Goal: Check status: Check status

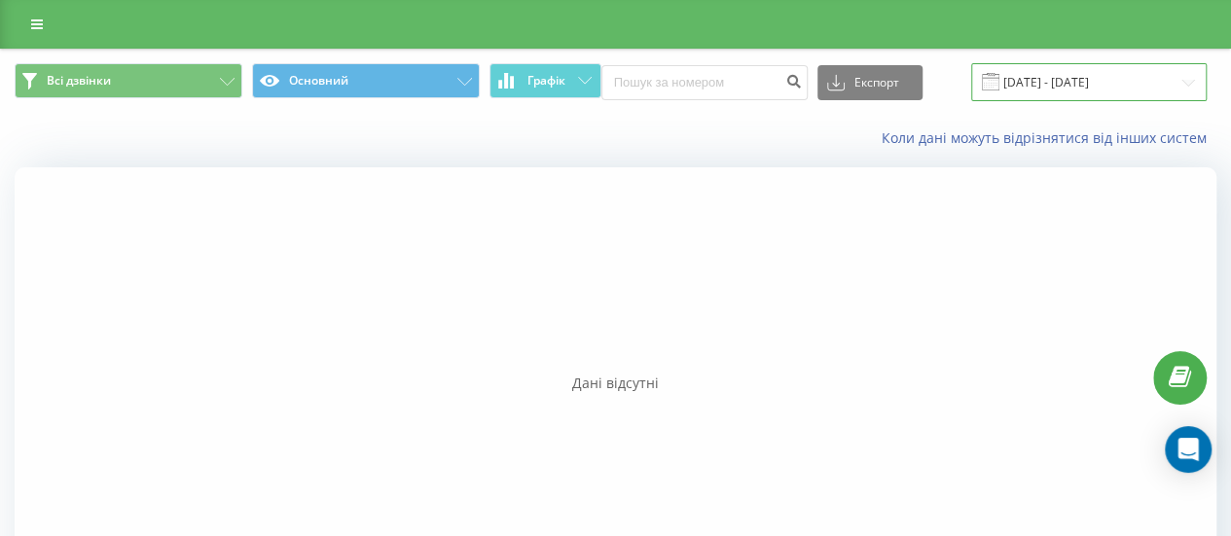
click at [1107, 78] on input "[DATE] - [DATE]" at bounding box center [1090, 82] width 236 height 38
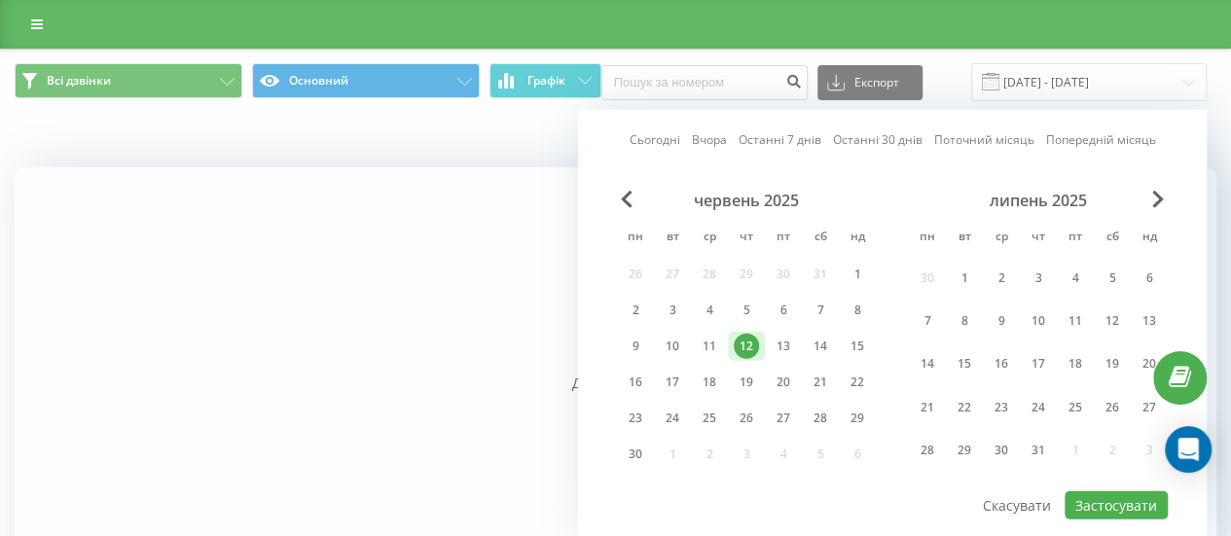
click at [1166, 200] on div "липень 2025" at bounding box center [1038, 200] width 259 height 19
click at [1158, 198] on span "Next Month" at bounding box center [1159, 200] width 12 height 18
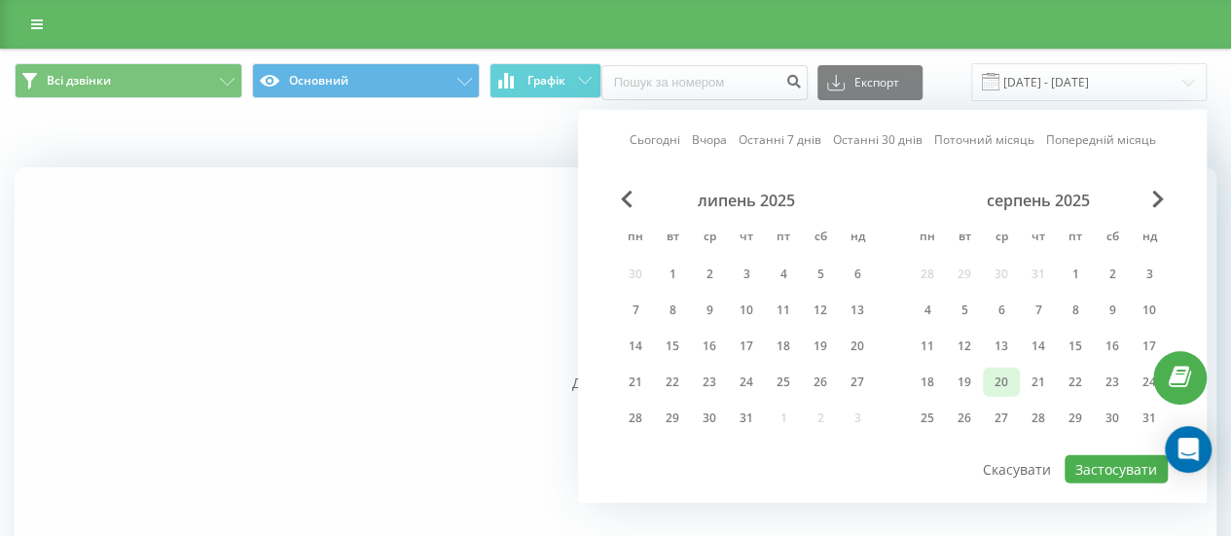
click at [1005, 376] on div "20" at bounding box center [1001, 382] width 25 height 25
click at [1123, 464] on button "Застосувати" at bounding box center [1116, 470] width 103 height 28
type input "[DATE] - [DATE]"
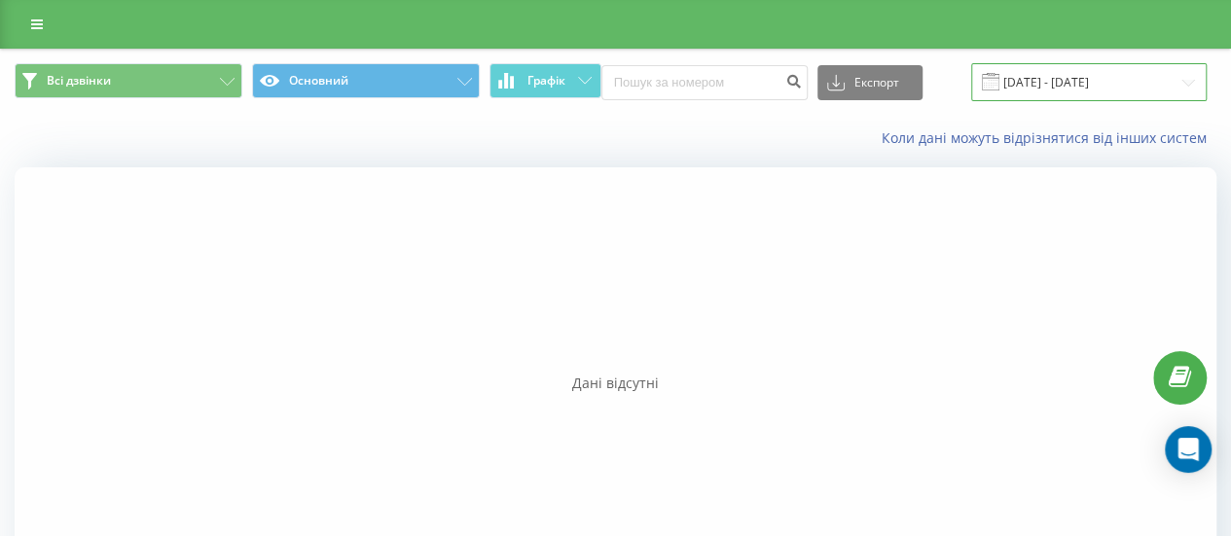
click at [1076, 87] on input "[DATE] - [DATE]" at bounding box center [1090, 82] width 236 height 38
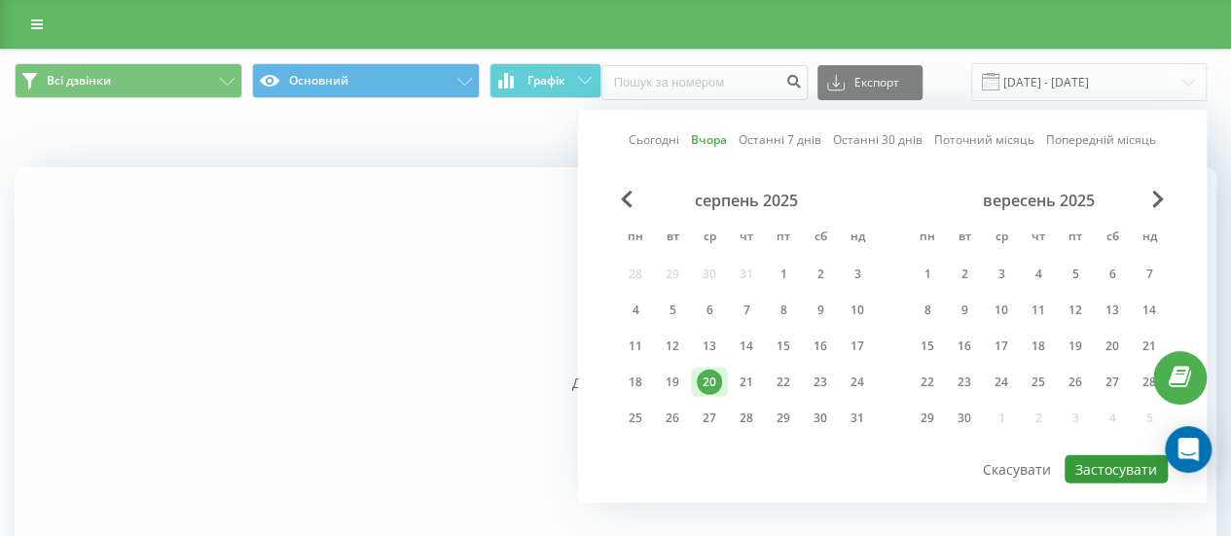
click at [1100, 466] on button "Застосувати" at bounding box center [1116, 470] width 103 height 28
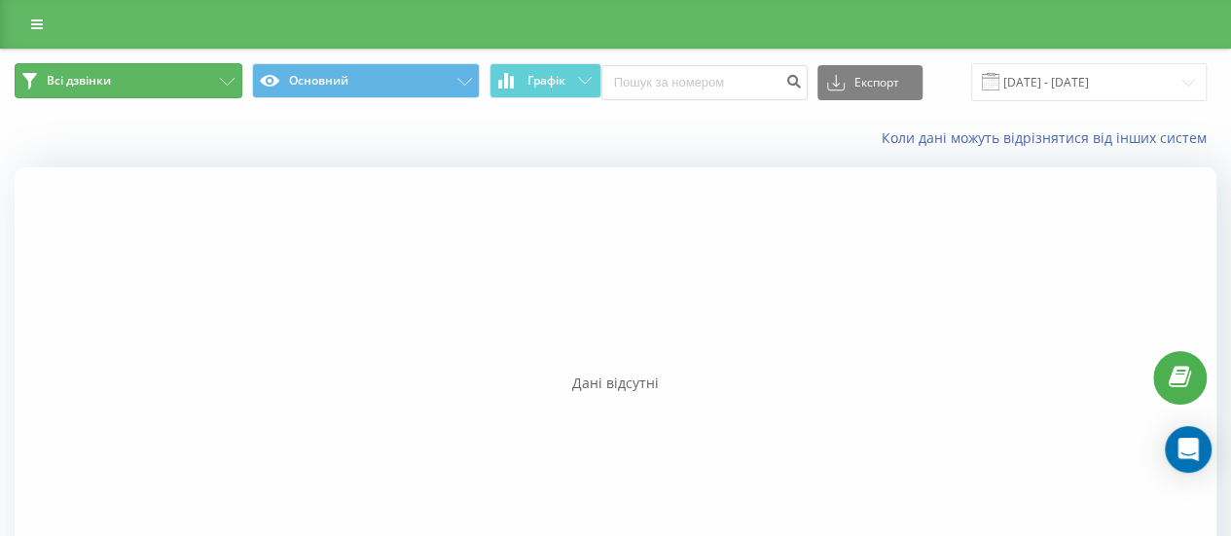
click at [153, 84] on button "Всі дзвінки" at bounding box center [129, 80] width 228 height 35
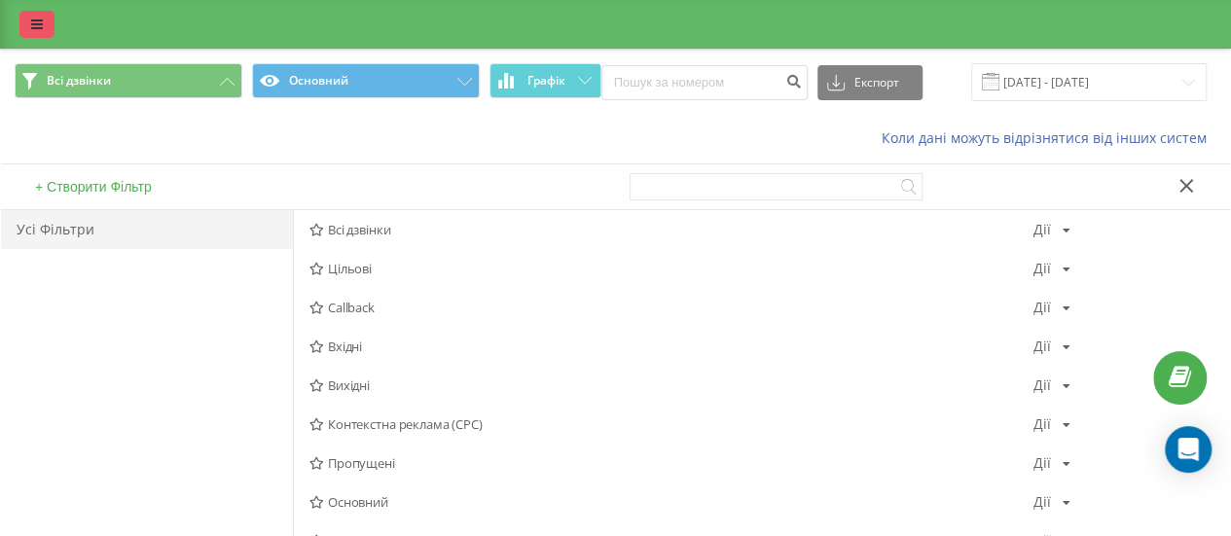
click at [53, 15] on link at bounding box center [36, 24] width 35 height 27
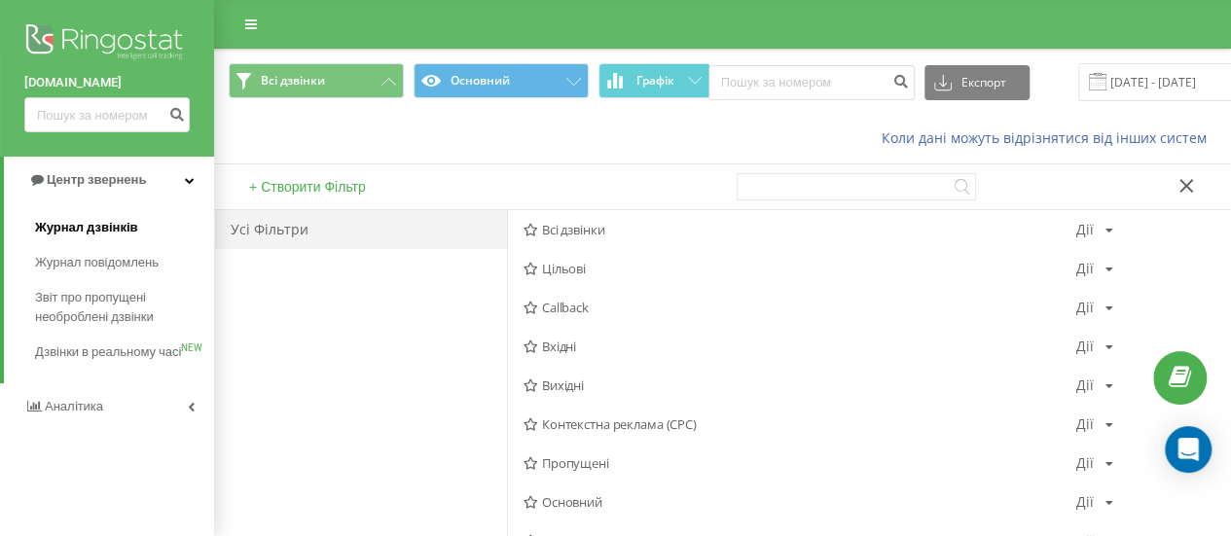
click at [111, 229] on span "Журнал дзвінків" at bounding box center [86, 227] width 103 height 19
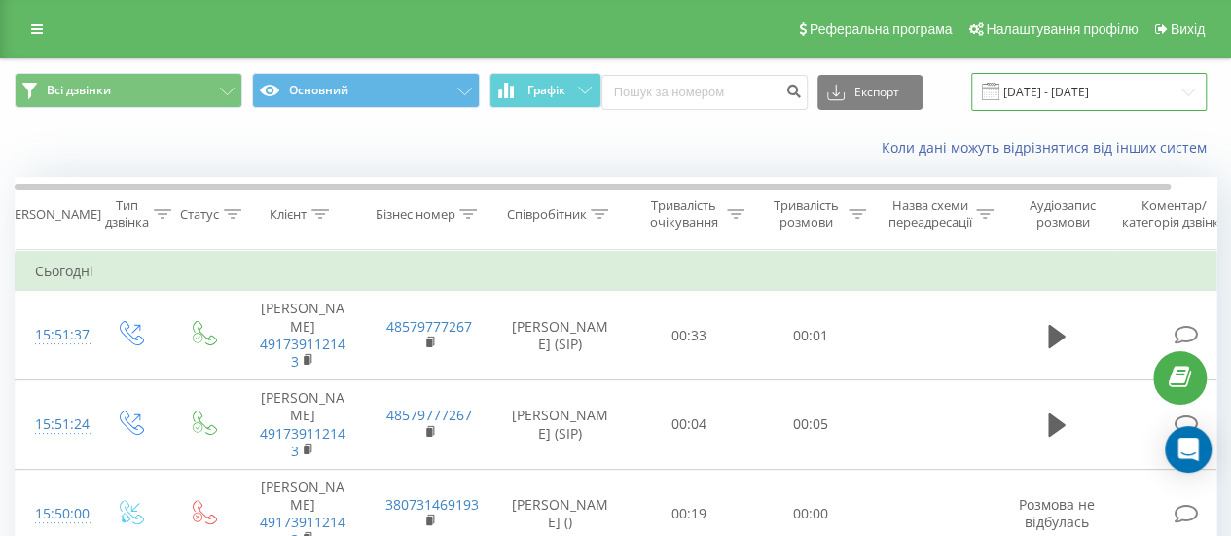
click at [1095, 92] on input "[DATE] - [DATE]" at bounding box center [1090, 92] width 236 height 38
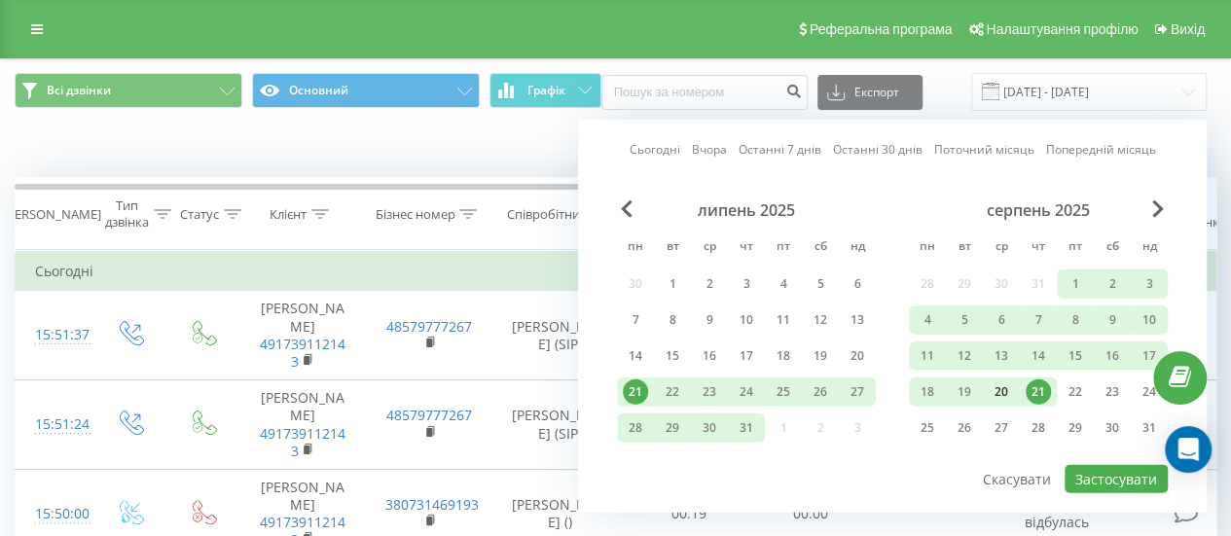
click at [1009, 392] on div "20" at bounding box center [1001, 392] width 25 height 25
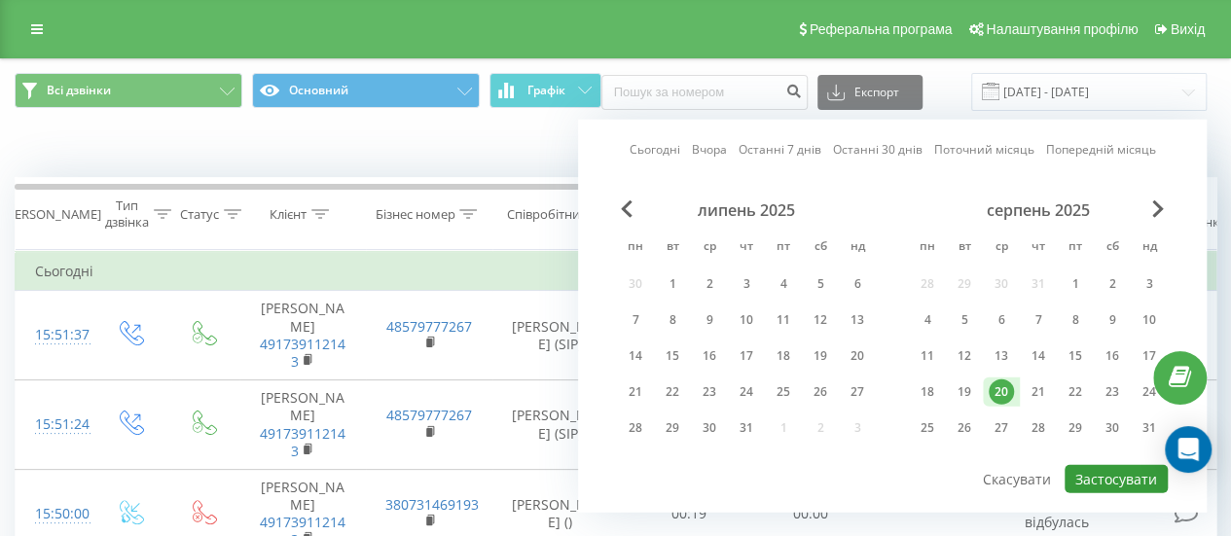
click at [1118, 470] on button "Застосувати" at bounding box center [1116, 479] width 103 height 28
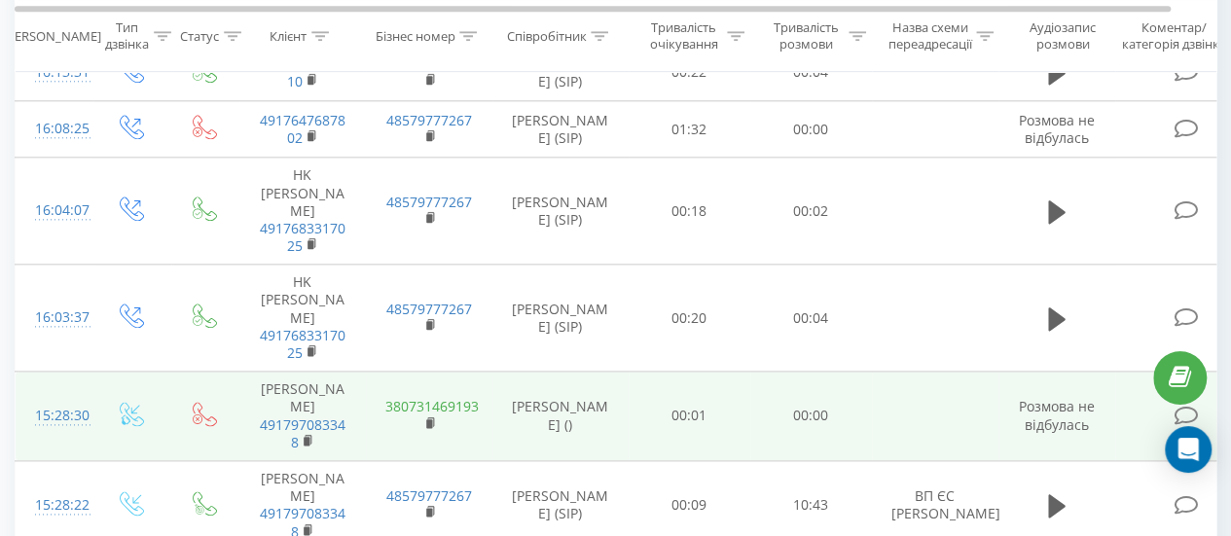
scroll to position [1071, 0]
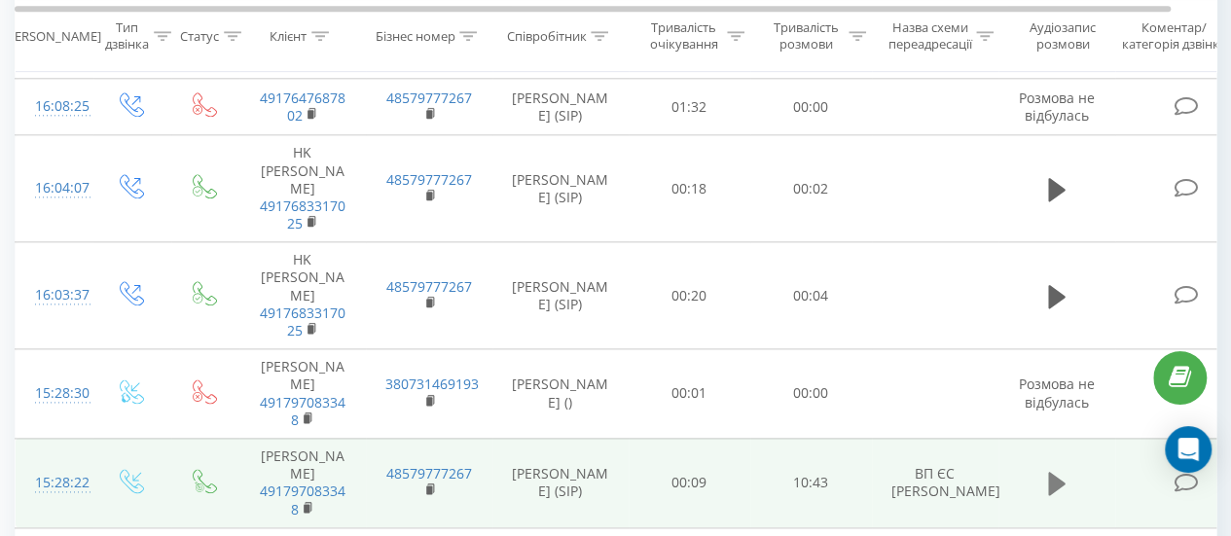
click at [1056, 470] on icon at bounding box center [1057, 483] width 18 height 27
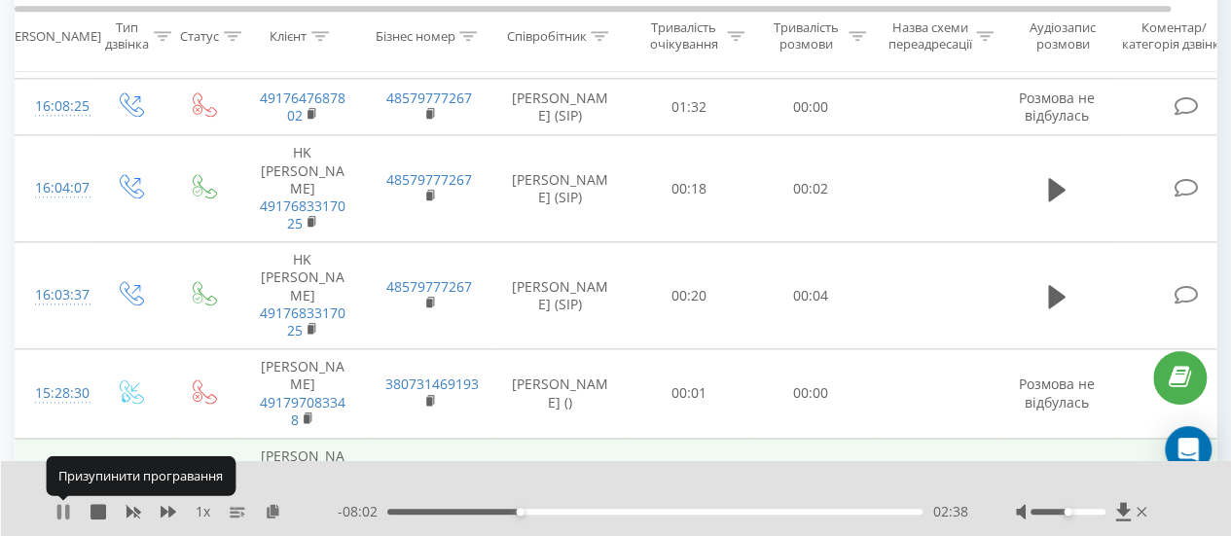
click at [65, 514] on icon at bounding box center [67, 512] width 4 height 16
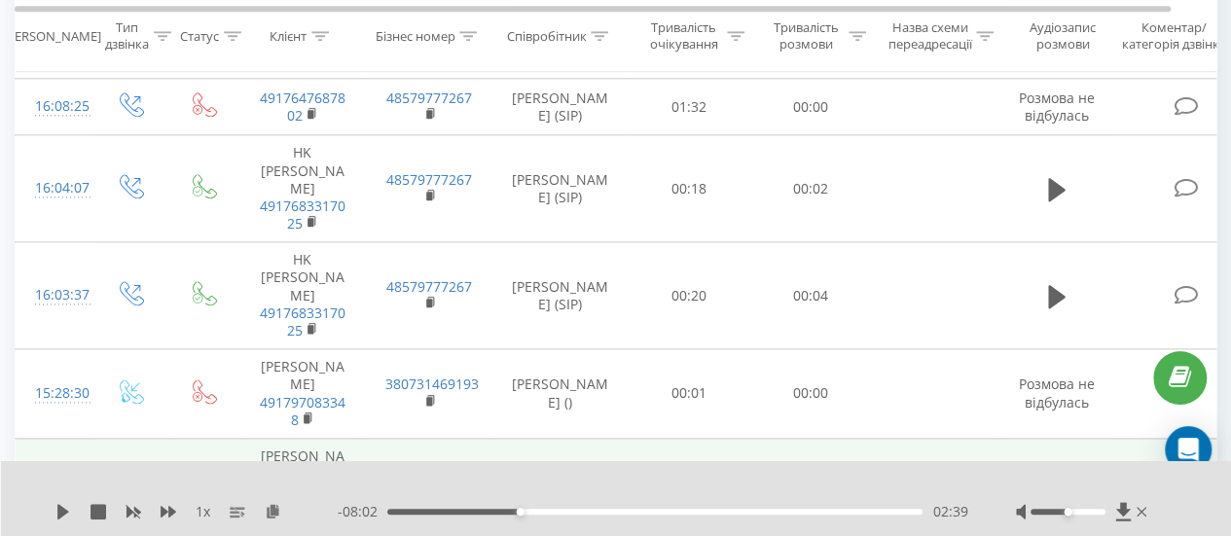
click at [53, 512] on div "1 x - 08:02 02:39 02:39" at bounding box center [616, 498] width 1231 height 75
click at [58, 509] on icon at bounding box center [63, 512] width 12 height 16
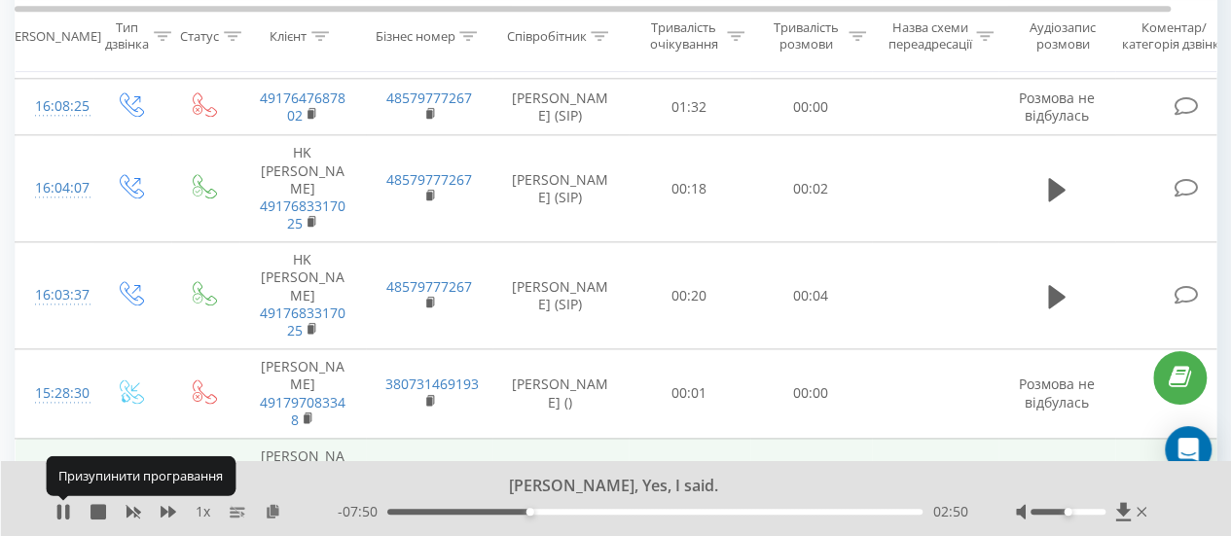
click at [58, 509] on icon at bounding box center [59, 512] width 4 height 16
click at [58, 509] on icon at bounding box center [63, 512] width 12 height 16
drag, startPoint x: 56, startPoint y: 516, endPoint x: 59, endPoint y: 533, distance: 17.8
click at [57, 516] on icon at bounding box center [63, 512] width 16 height 16
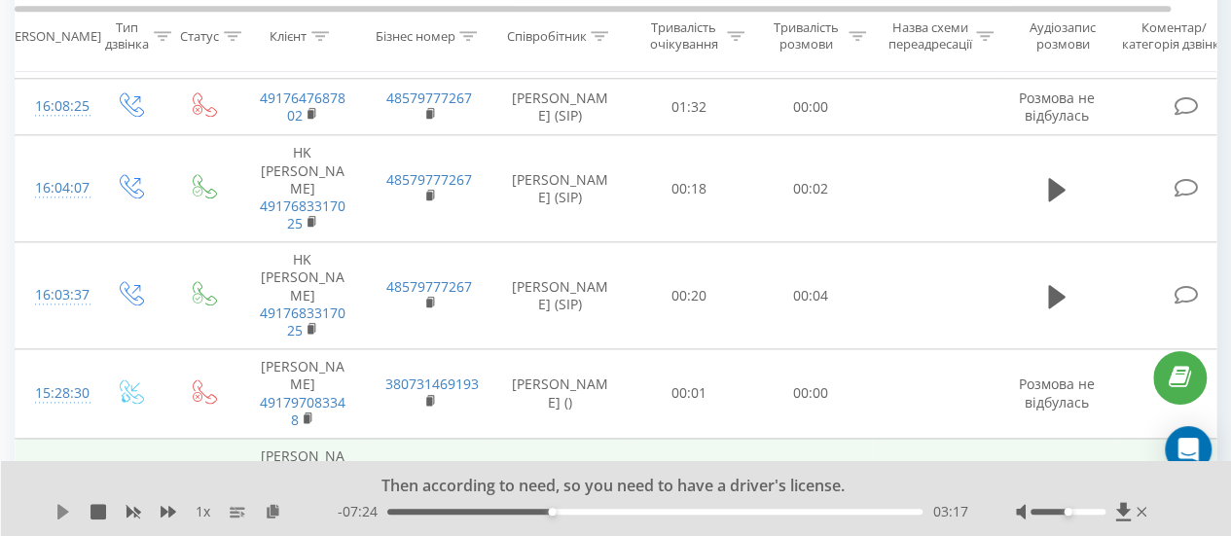
click at [55, 511] on icon at bounding box center [63, 512] width 16 height 16
click at [578, 513] on div "03:24" at bounding box center [654, 512] width 535 height 6
click at [610, 513] on div "04:27" at bounding box center [654, 512] width 535 height 6
click at [632, 513] on div "04:40" at bounding box center [654, 512] width 535 height 6
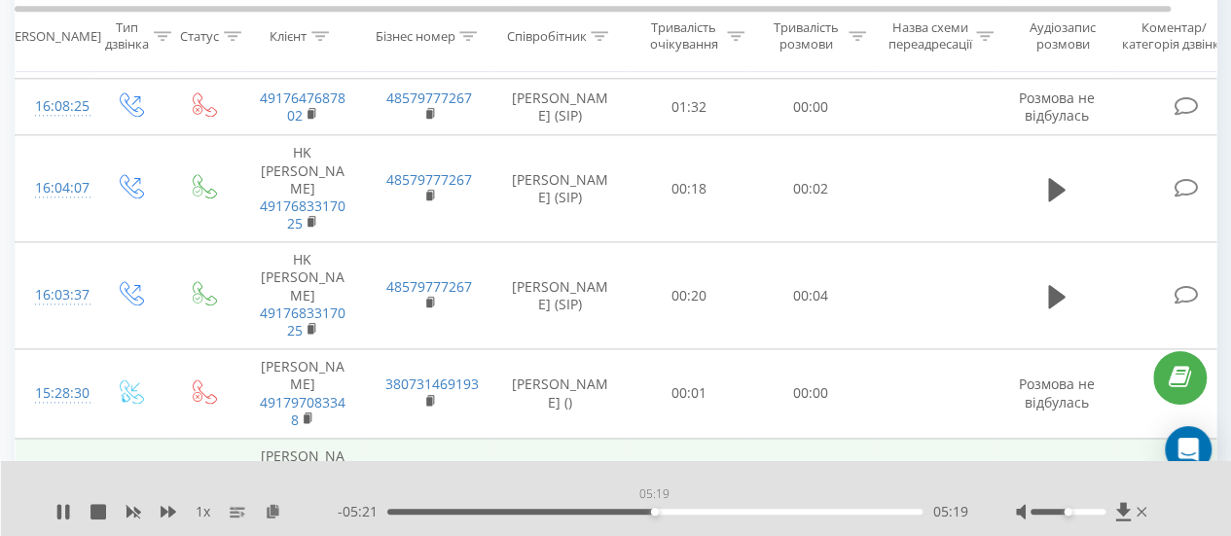
click at [654, 512] on div "05:19" at bounding box center [654, 512] width 535 height 6
click at [678, 511] on div "05:25" at bounding box center [654, 512] width 535 height 6
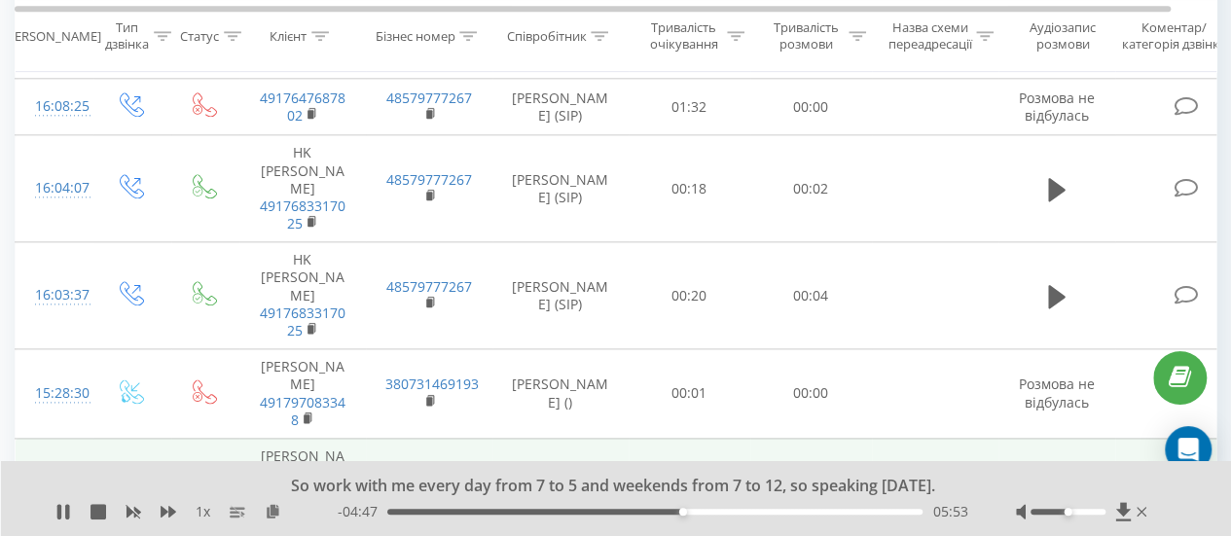
click at [691, 512] on div "05:53" at bounding box center [654, 512] width 535 height 6
click at [703, 511] on div "06:05" at bounding box center [654, 512] width 535 height 6
click at [712, 511] on div "06:19" at bounding box center [654, 512] width 535 height 6
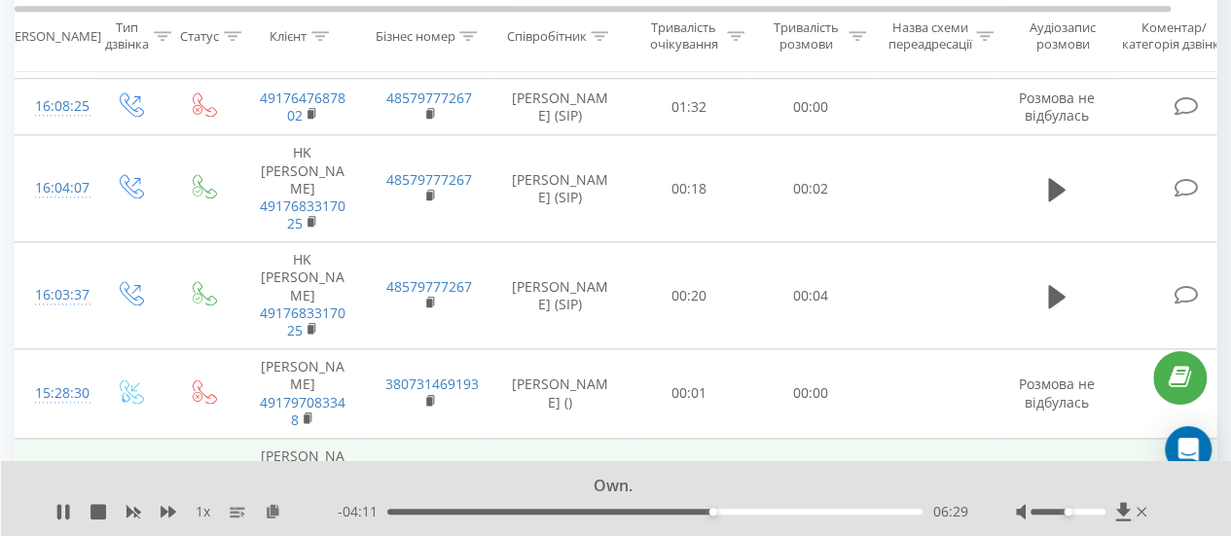
click at [718, 511] on div "06:29" at bounding box center [654, 512] width 535 height 6
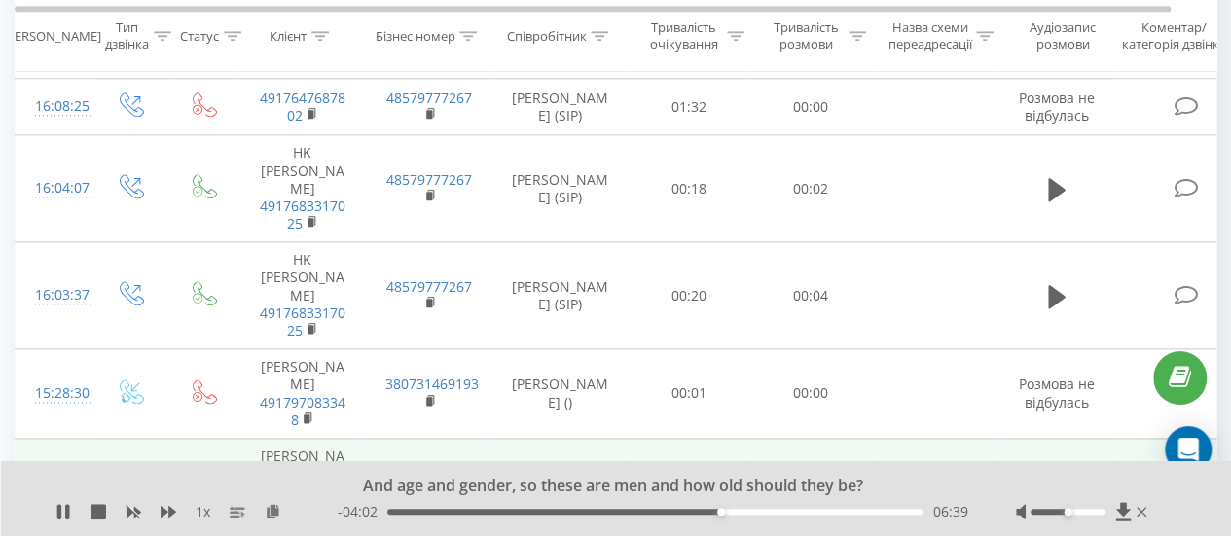
click at [725, 514] on div "06:39" at bounding box center [654, 512] width 535 height 6
click at [738, 513] on div "06:52" at bounding box center [654, 512] width 535 height 6
click at [744, 511] on div "07:00" at bounding box center [654, 512] width 535 height 6
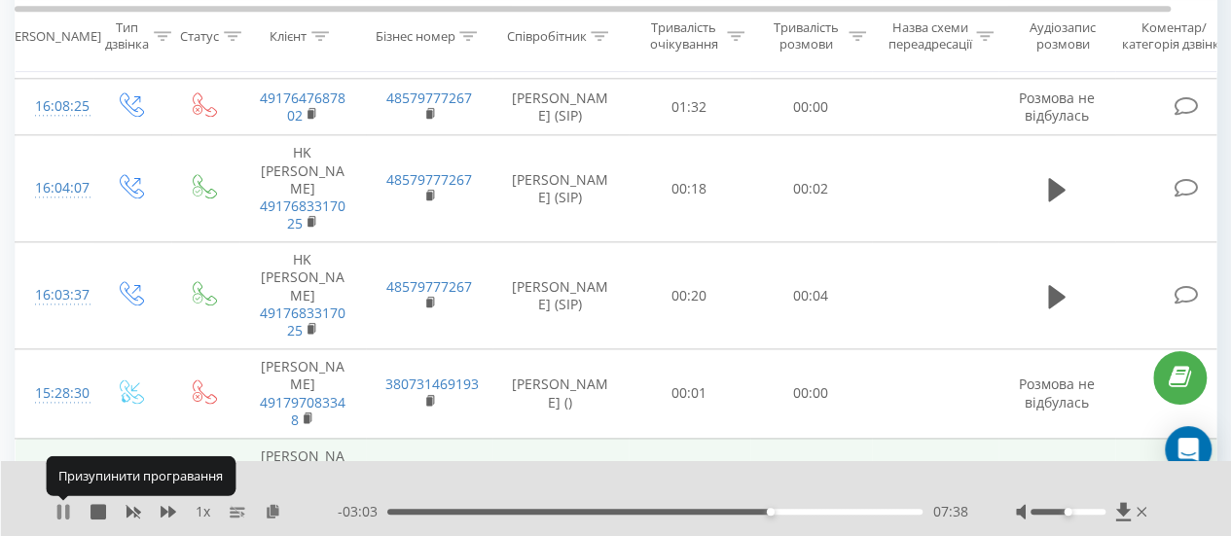
click at [60, 513] on icon at bounding box center [59, 512] width 4 height 16
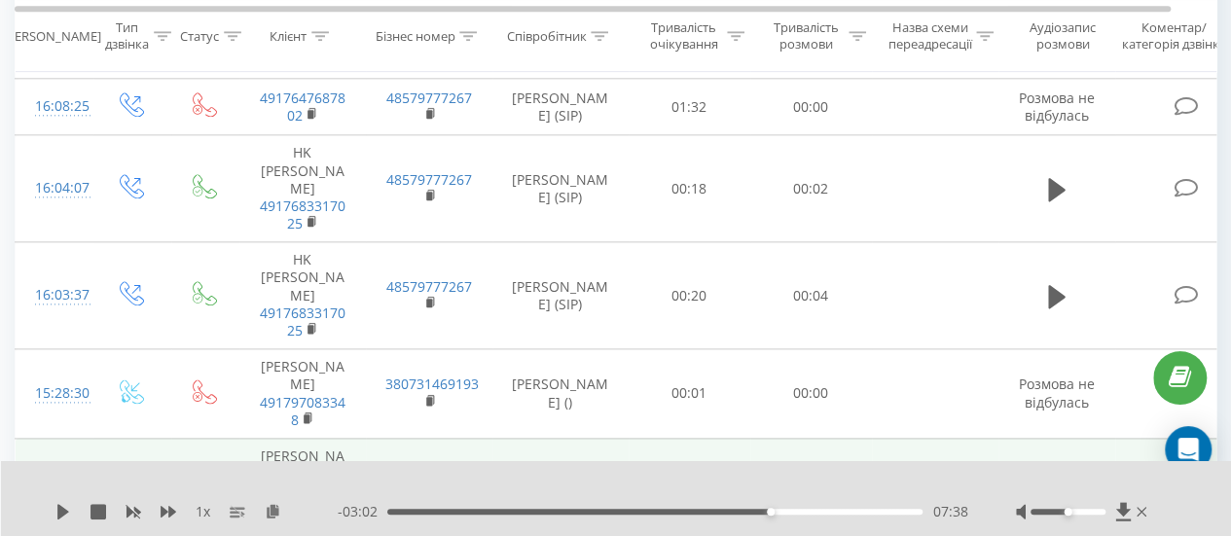
click at [998, 477] on div at bounding box center [603, 486] width 877 height 21
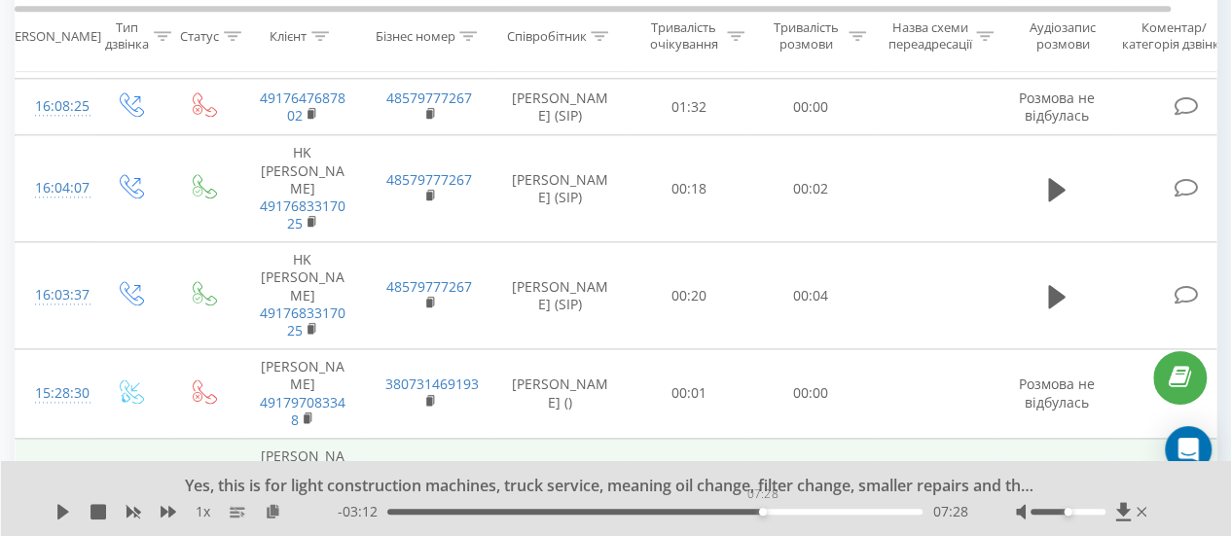
click at [762, 509] on div "07:28" at bounding box center [654, 512] width 535 height 6
click at [755, 509] on div "07:28" at bounding box center [654, 512] width 535 height 6
click at [747, 511] on div "07:20" at bounding box center [654, 512] width 535 height 6
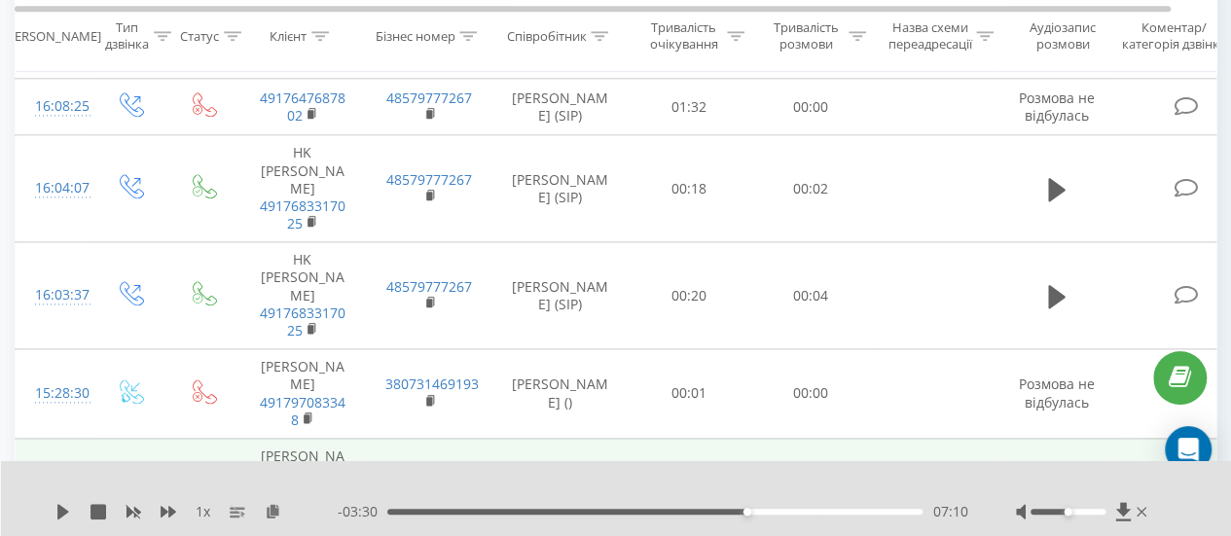
click at [50, 515] on div "1 x - 03:30 07:10 07:10" at bounding box center [616, 498] width 1231 height 75
click at [57, 512] on icon at bounding box center [63, 512] width 12 height 16
click at [64, 513] on icon at bounding box center [63, 512] width 16 height 16
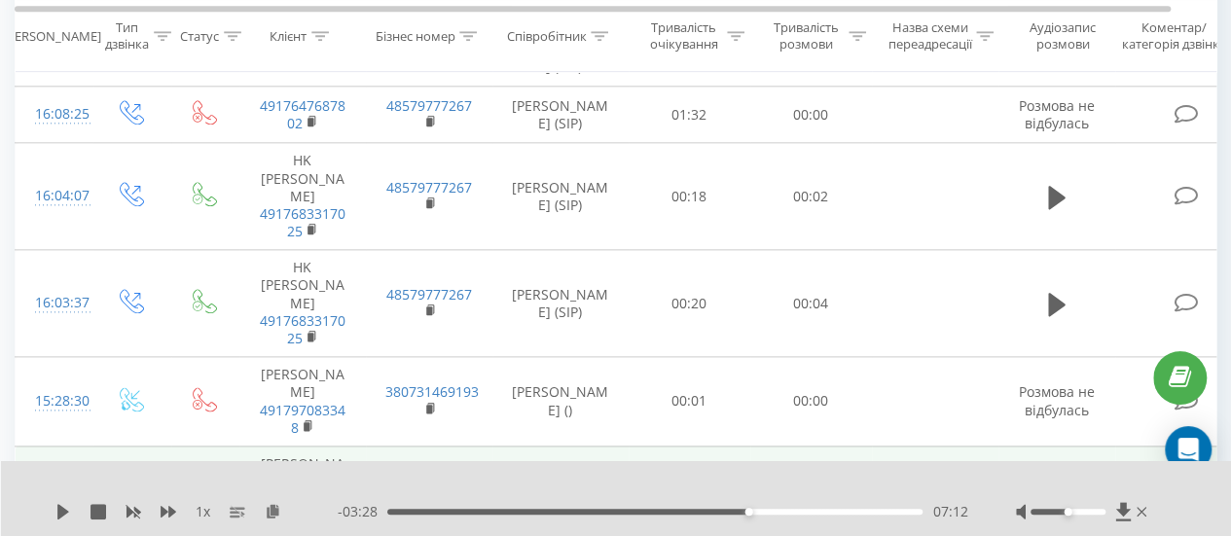
scroll to position [1062, 0]
click at [64, 509] on icon at bounding box center [63, 512] width 12 height 16
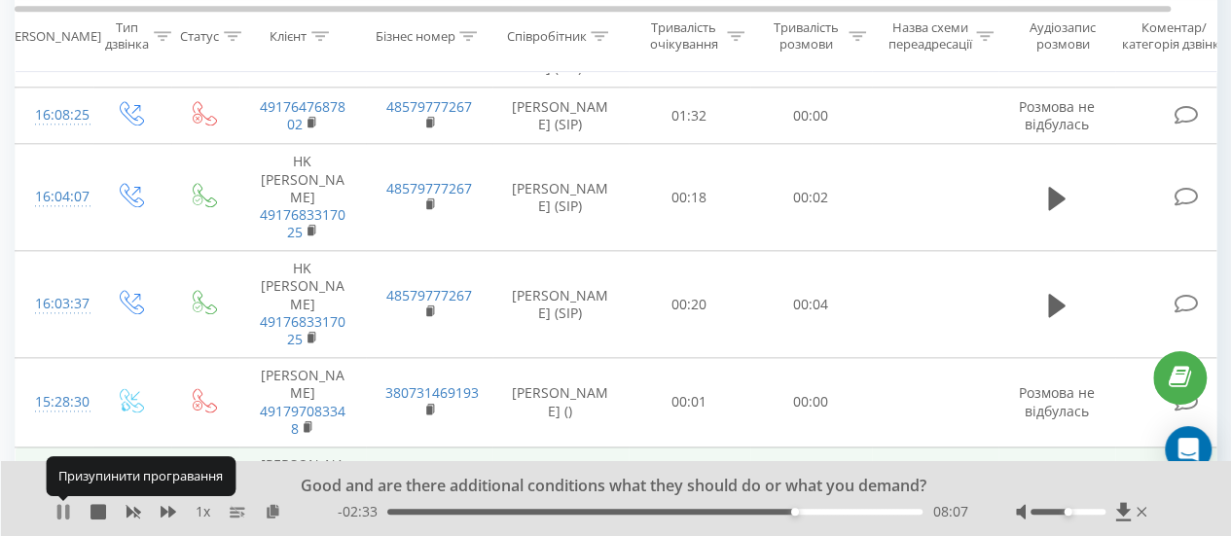
click at [62, 510] on icon at bounding box center [63, 512] width 16 height 16
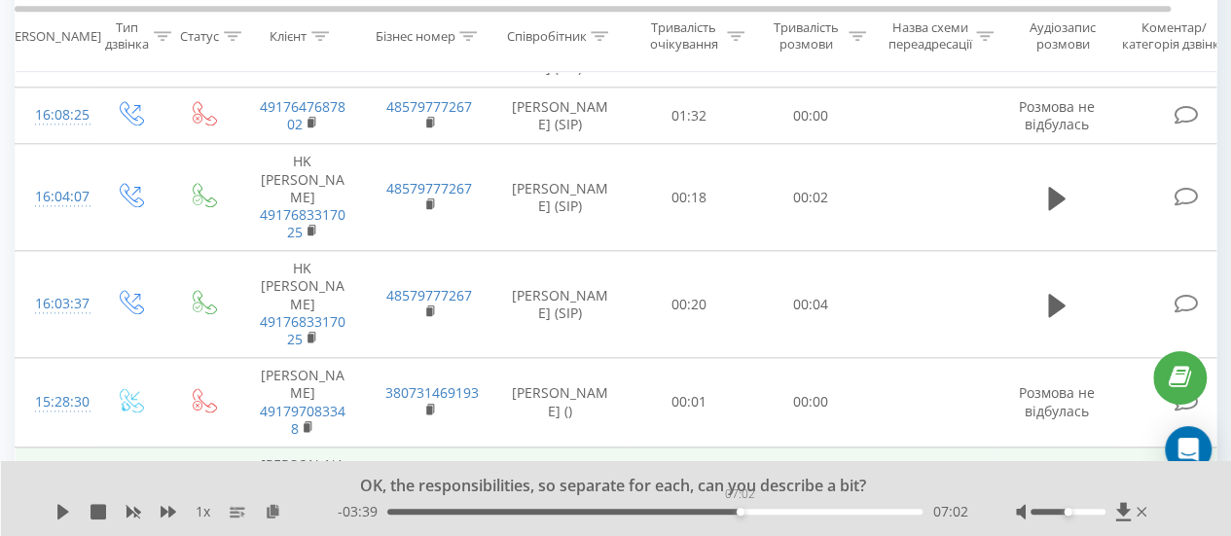
click at [740, 512] on div "07:02" at bounding box center [654, 512] width 535 height 6
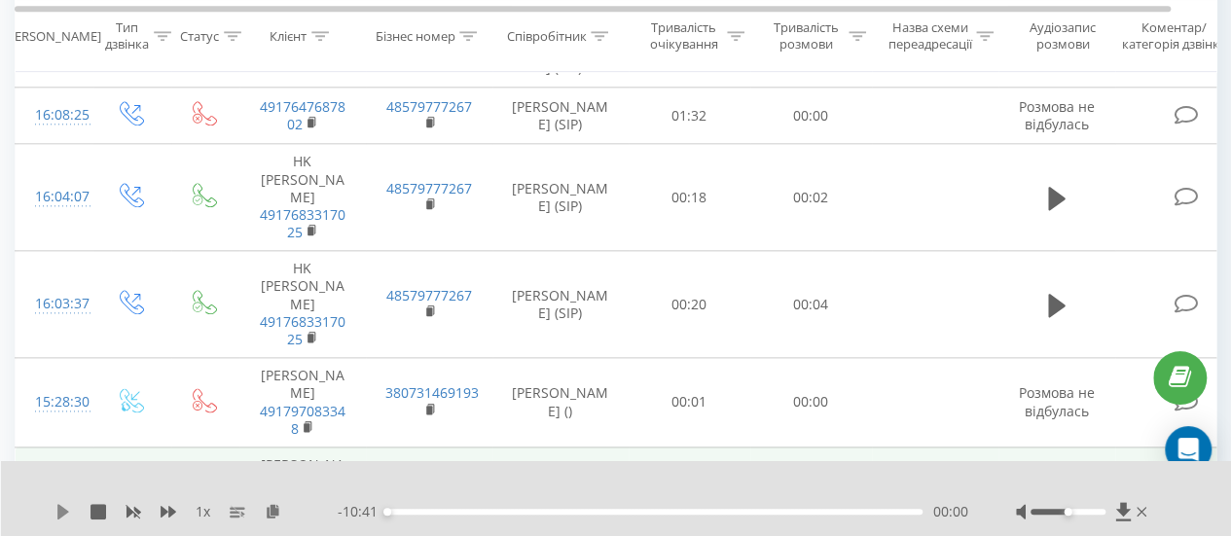
click at [57, 515] on icon at bounding box center [63, 512] width 12 height 16
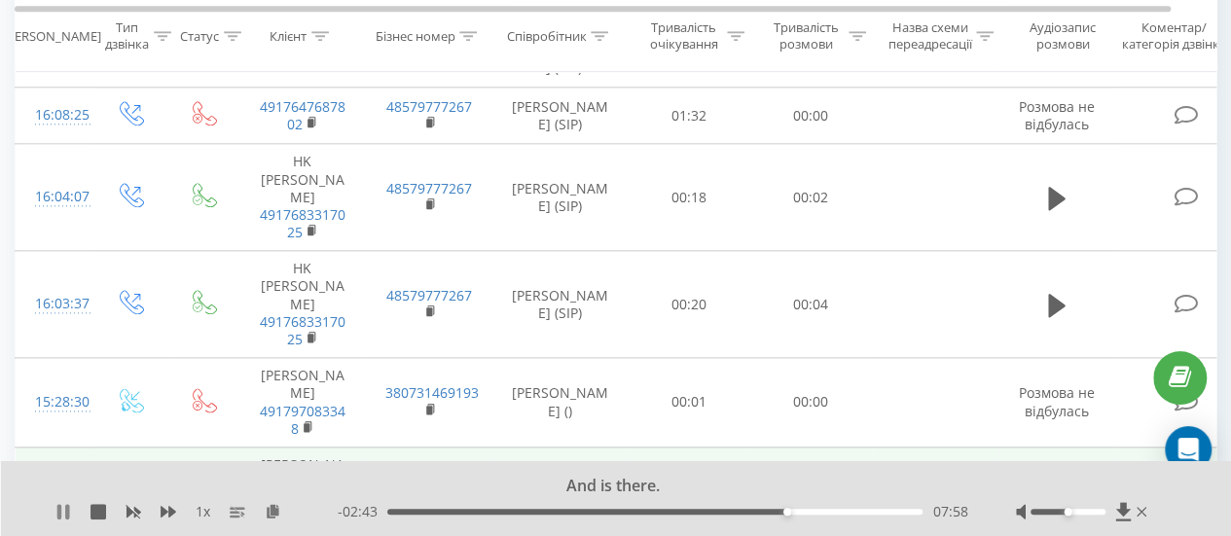
click at [70, 513] on icon at bounding box center [63, 512] width 16 height 16
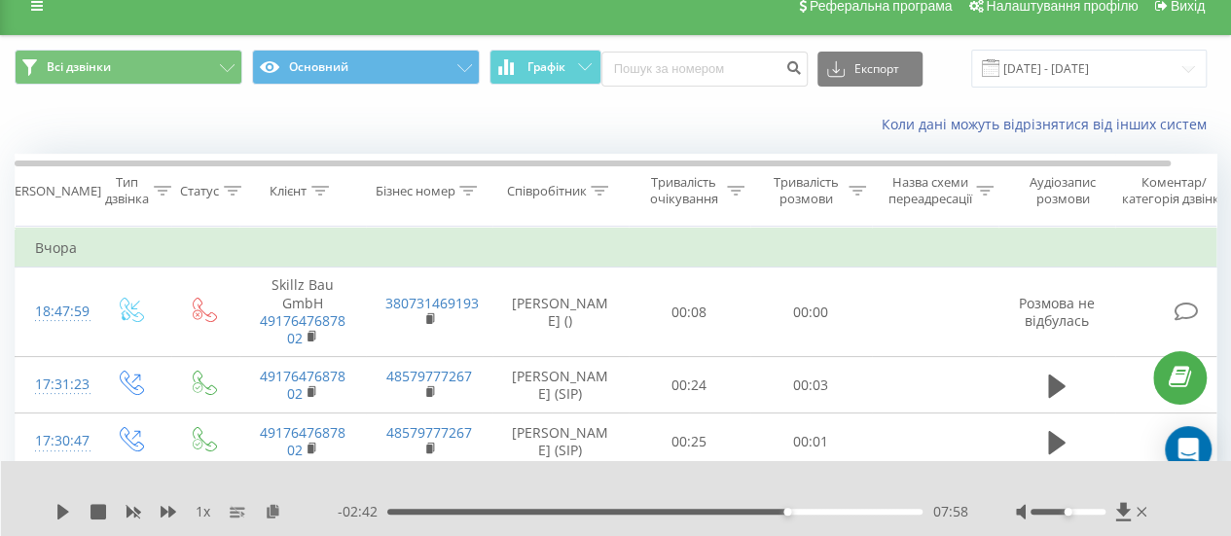
scroll to position [0, 0]
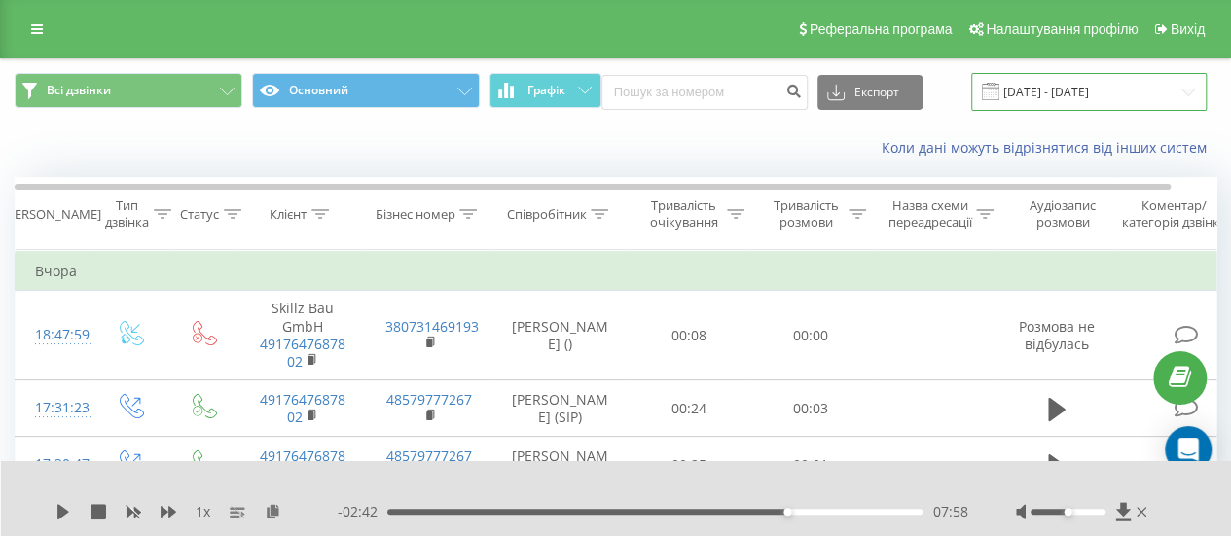
click at [1062, 98] on input "[DATE] - [DATE]" at bounding box center [1090, 92] width 236 height 38
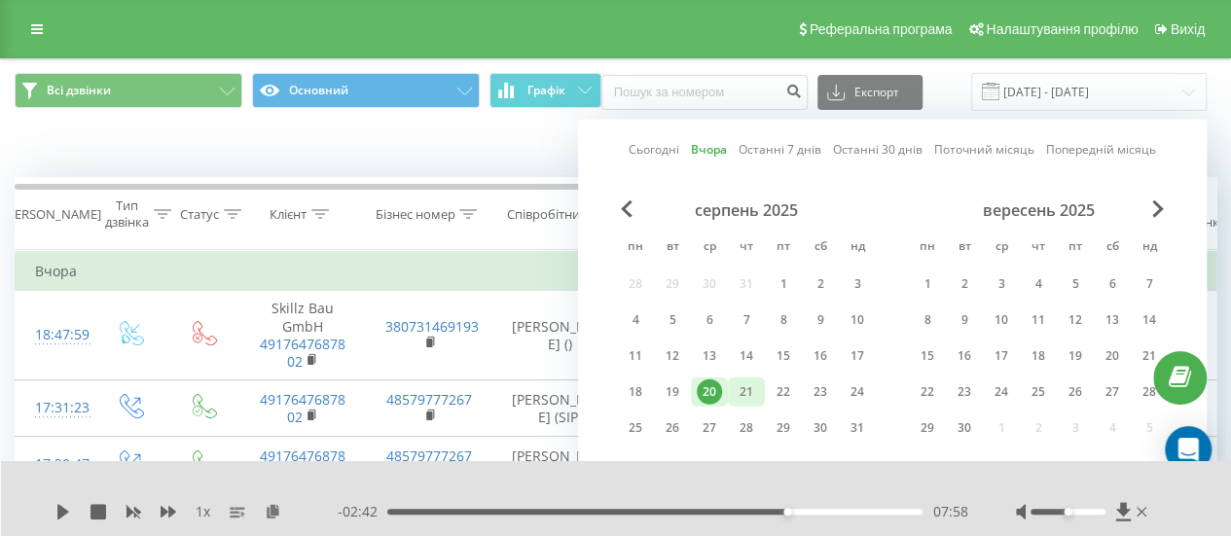
click at [746, 385] on div "21" at bounding box center [746, 392] width 25 height 25
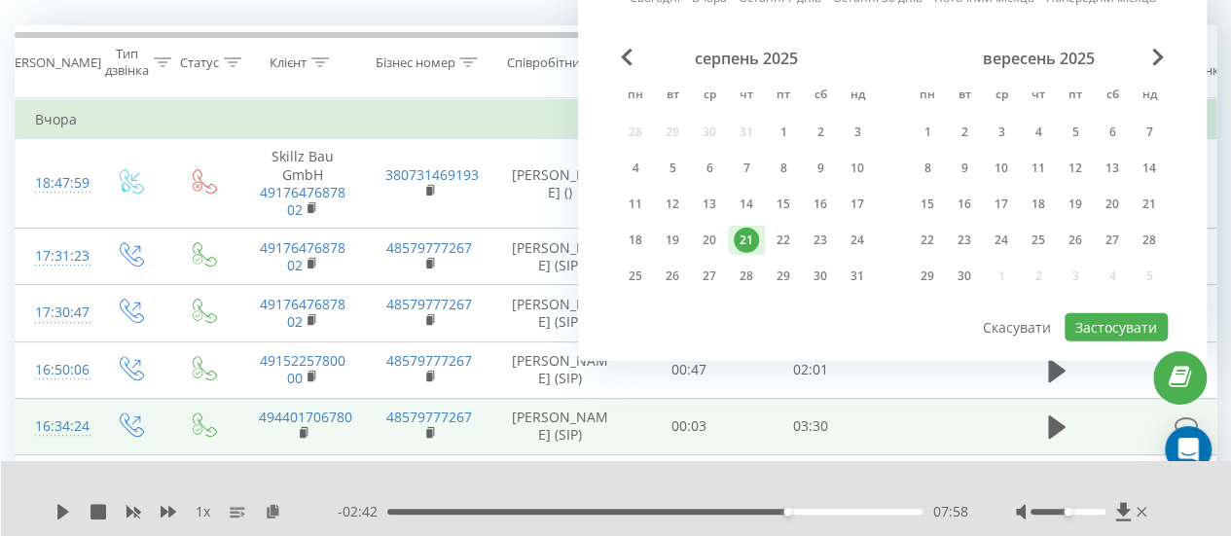
scroll to position [195, 0]
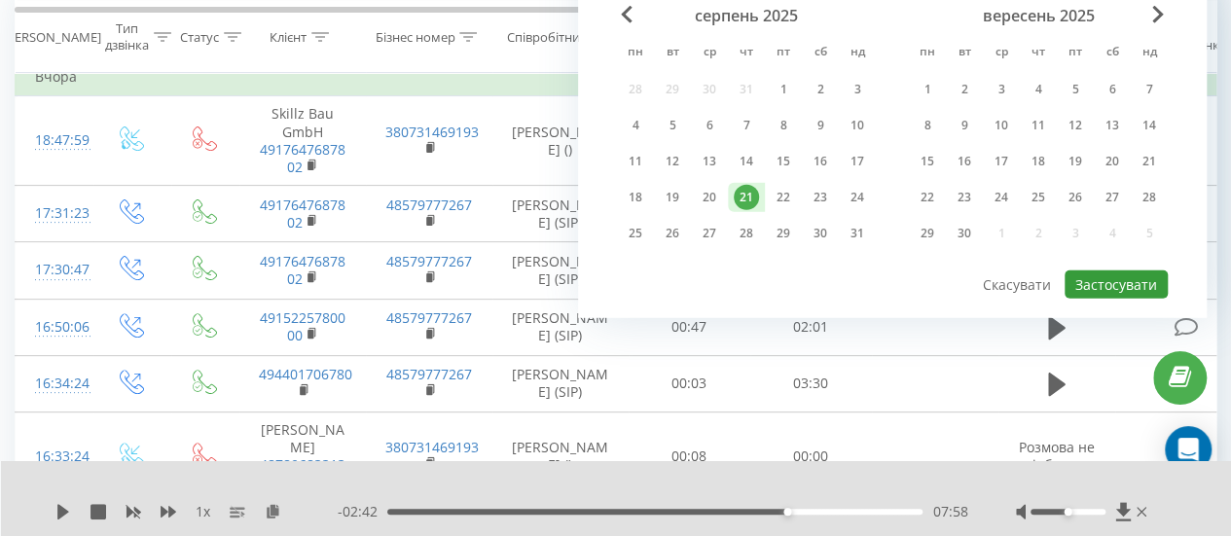
click at [1122, 281] on button "Застосувати" at bounding box center [1116, 285] width 103 height 28
type input "[DATE] - [DATE]"
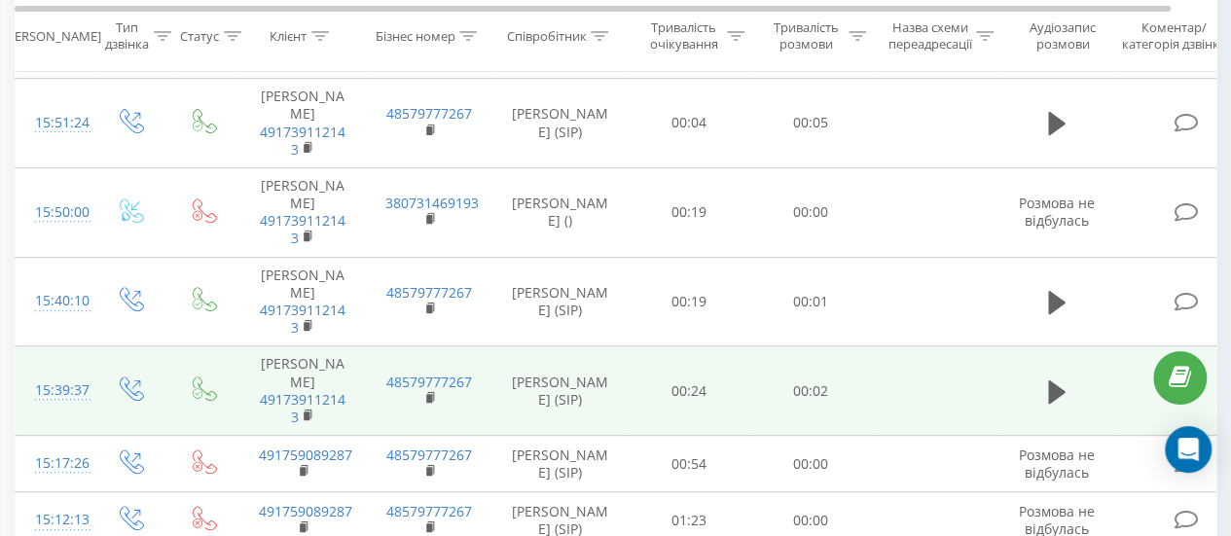
scroll to position [136, 0]
